Goal: Information Seeking & Learning: Learn about a topic

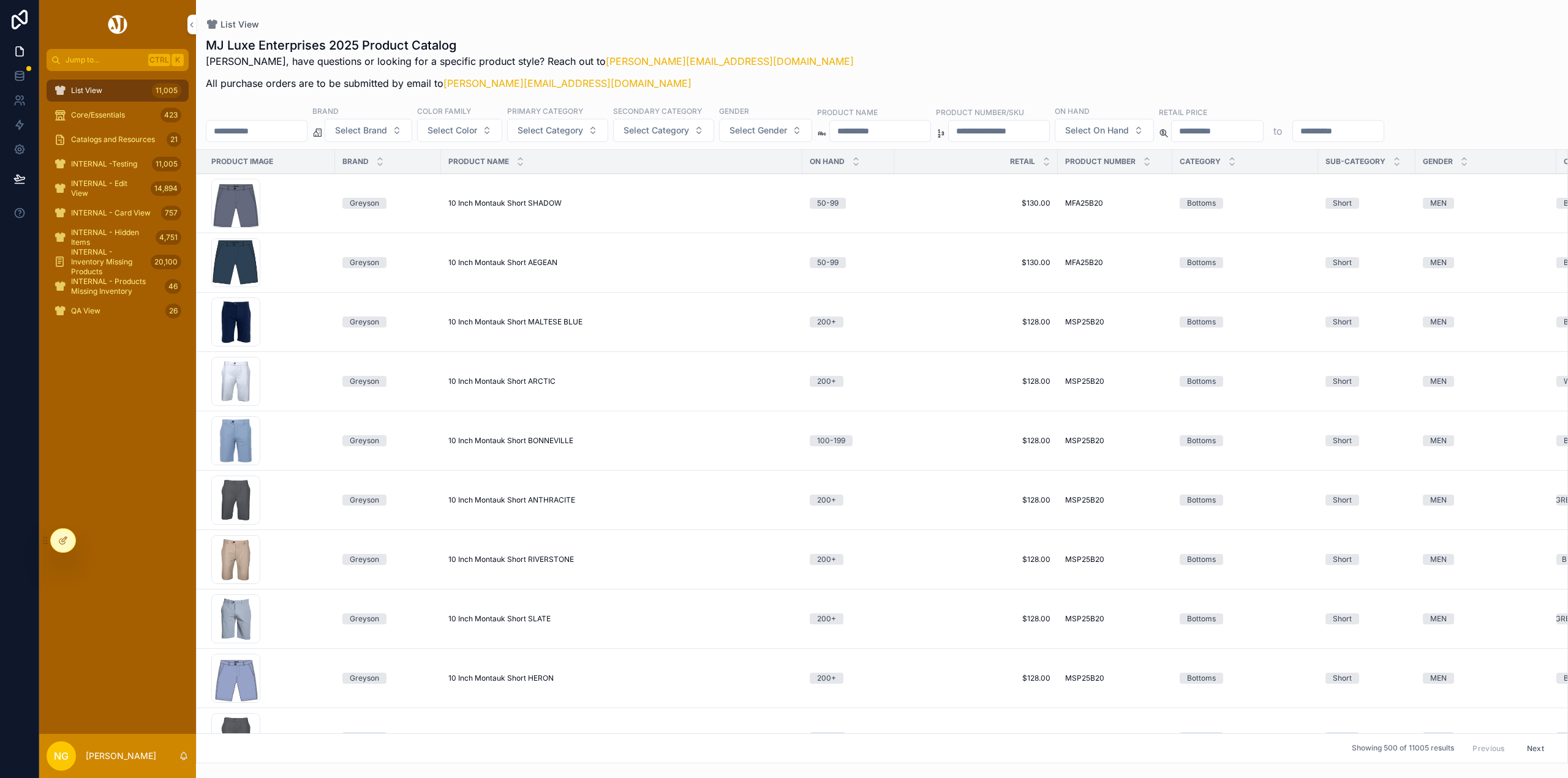
click at [920, 132] on input "scrollable content" at bounding box center [880, 131] width 100 height 17
type input "******"
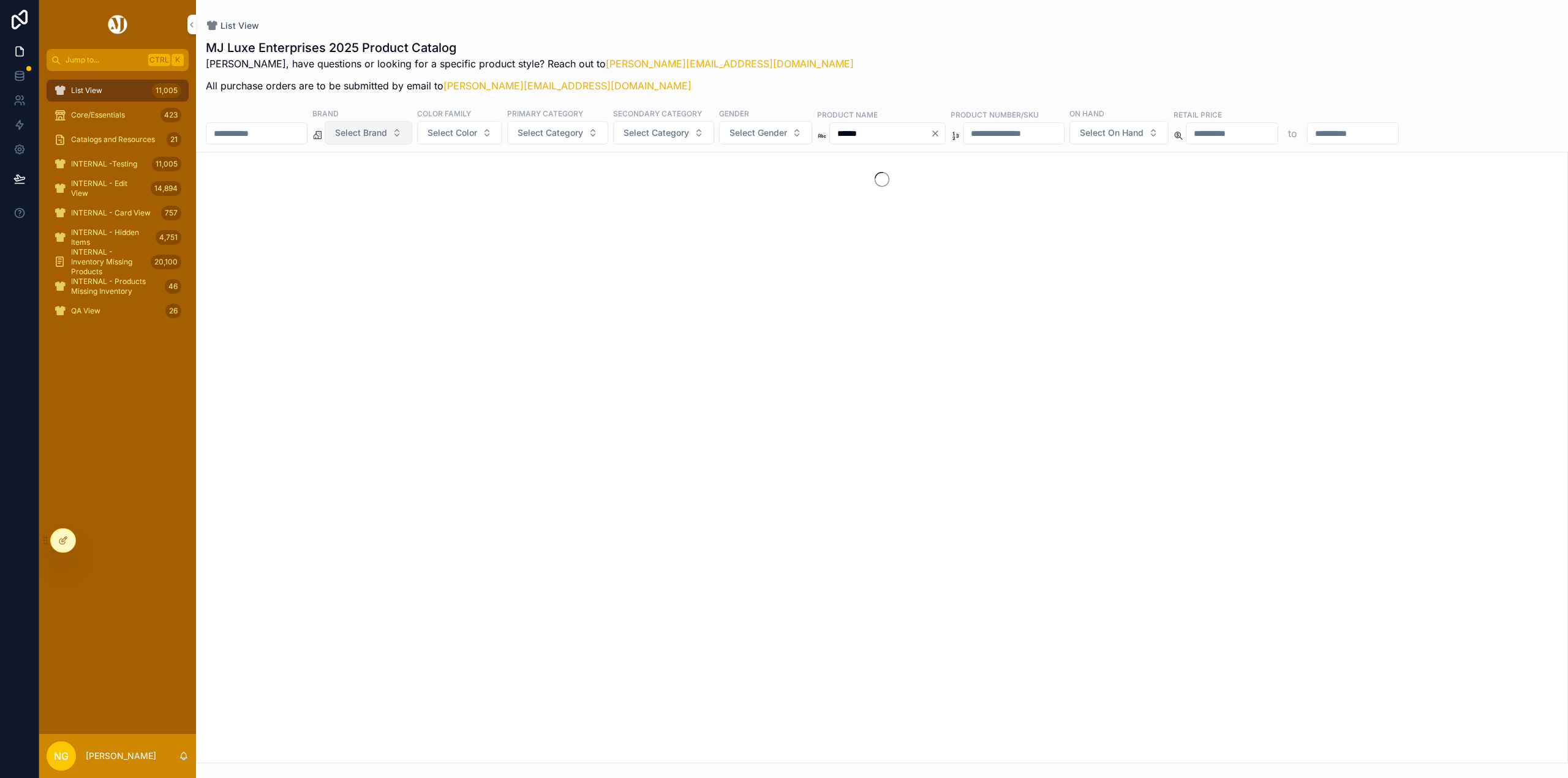
click at [413, 131] on button "Select Brand" at bounding box center [368, 133] width 88 height 24
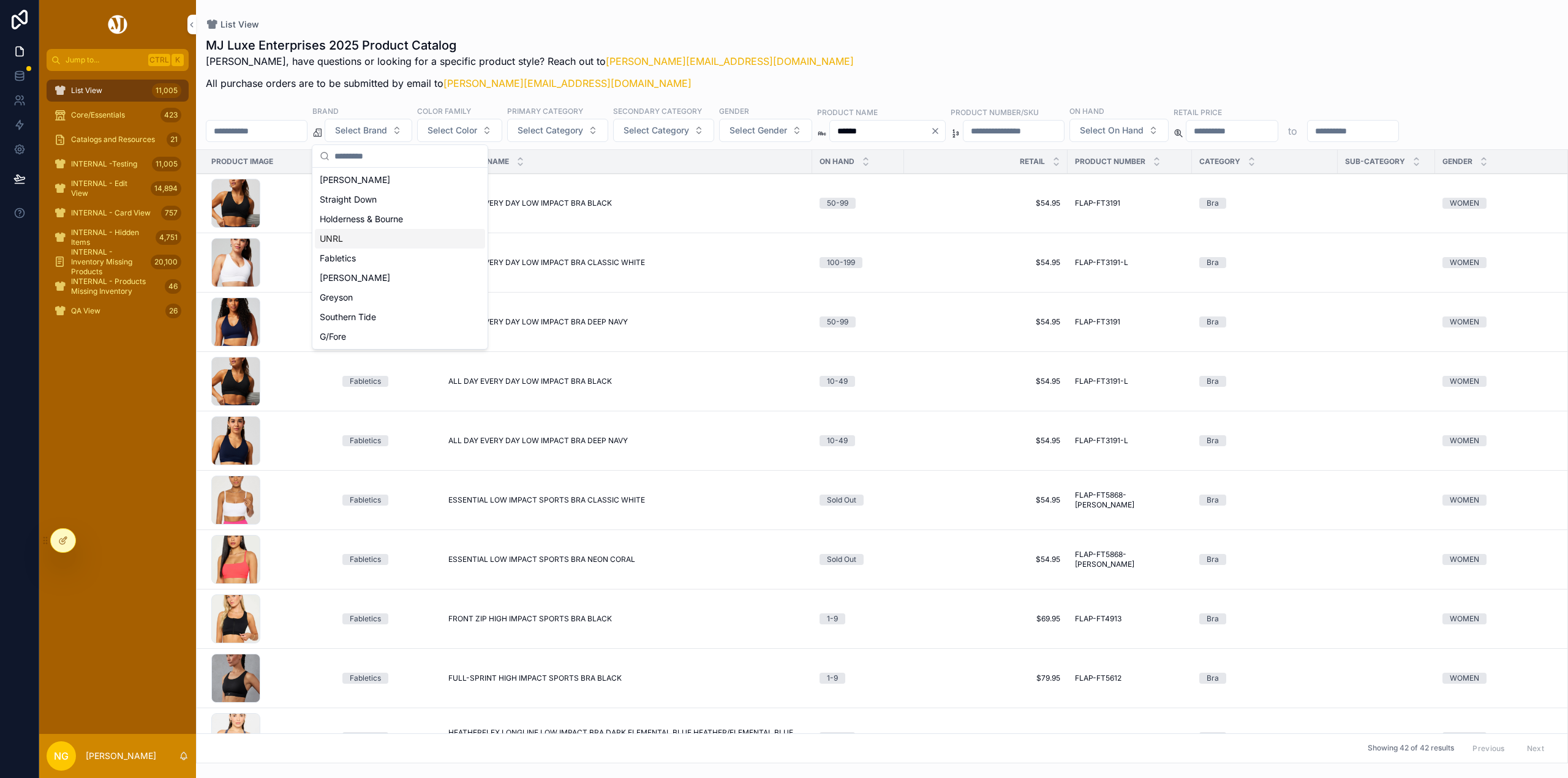
click at [356, 243] on div "UNRL" at bounding box center [400, 238] width 170 height 19
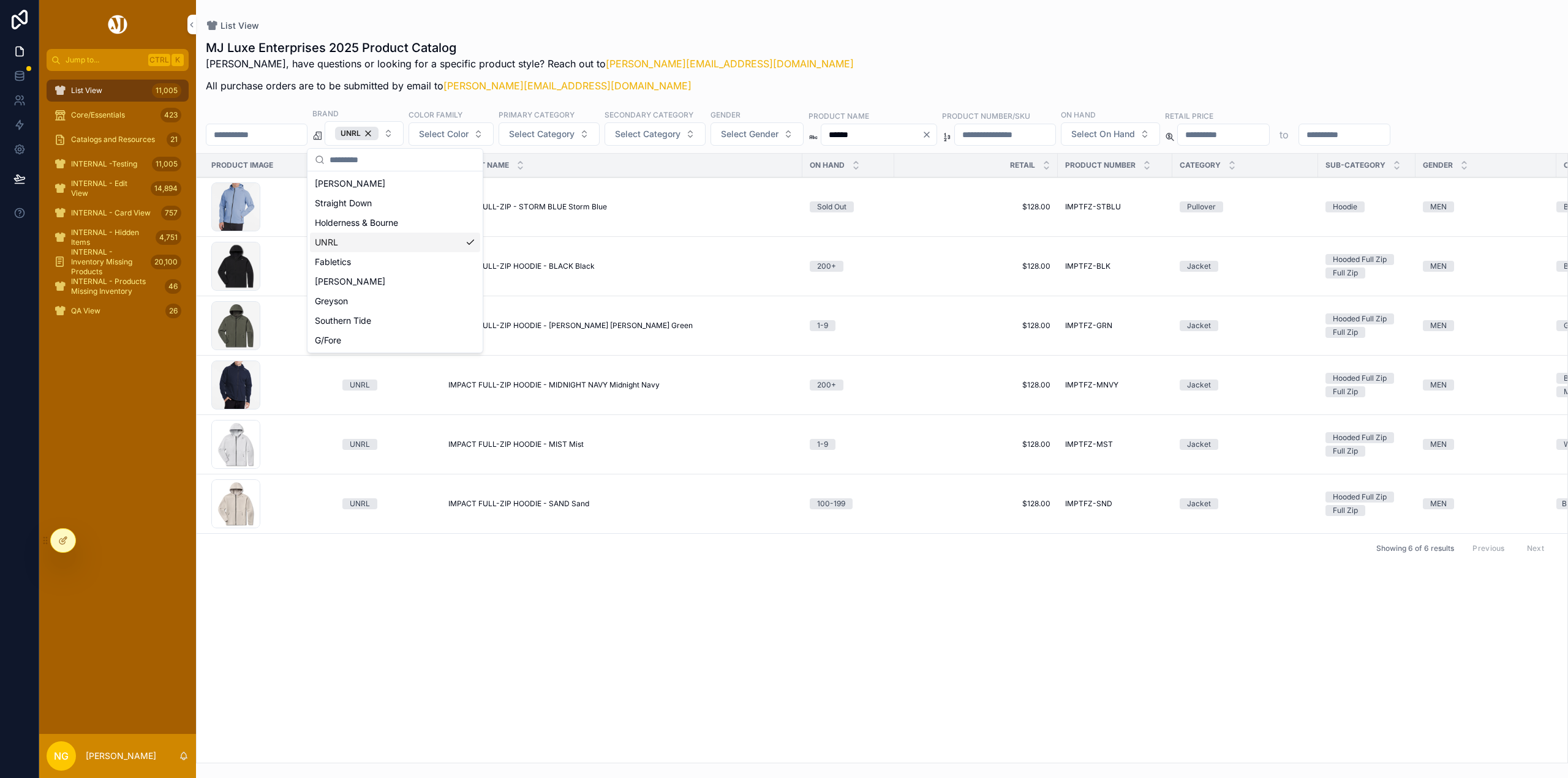
click at [874, 78] on div "MJ Luxe Enterprises 2025 Product Catalog Nick, have questions or looking for a …" at bounding box center [882, 70] width 1352 height 61
click at [571, 444] on span "IMPACT FULL-ZIP HOODIE - MIST Mist" at bounding box center [515, 445] width 136 height 10
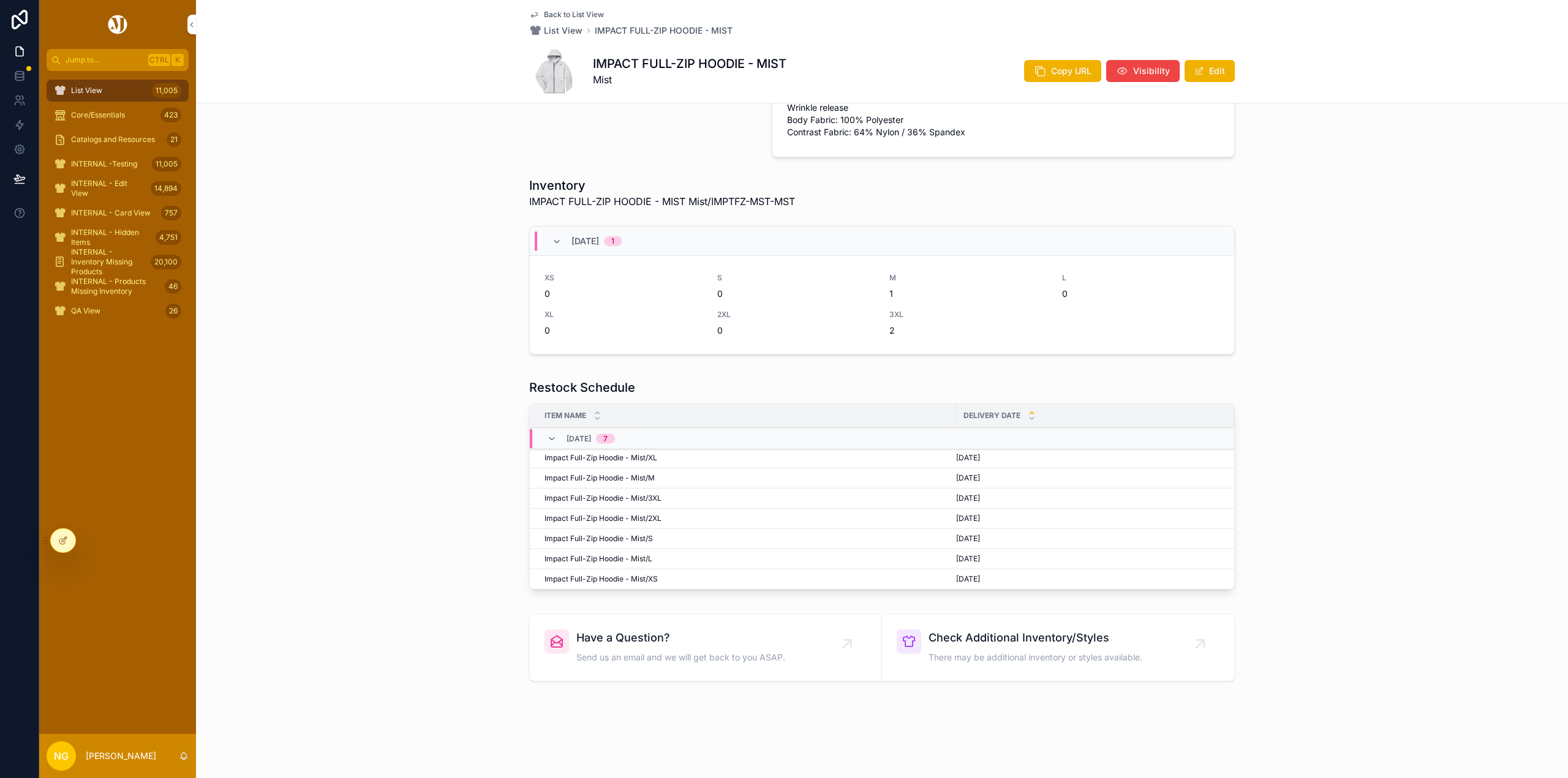
scroll to position [481, 0]
